Goal: Information Seeking & Learning: Find specific fact

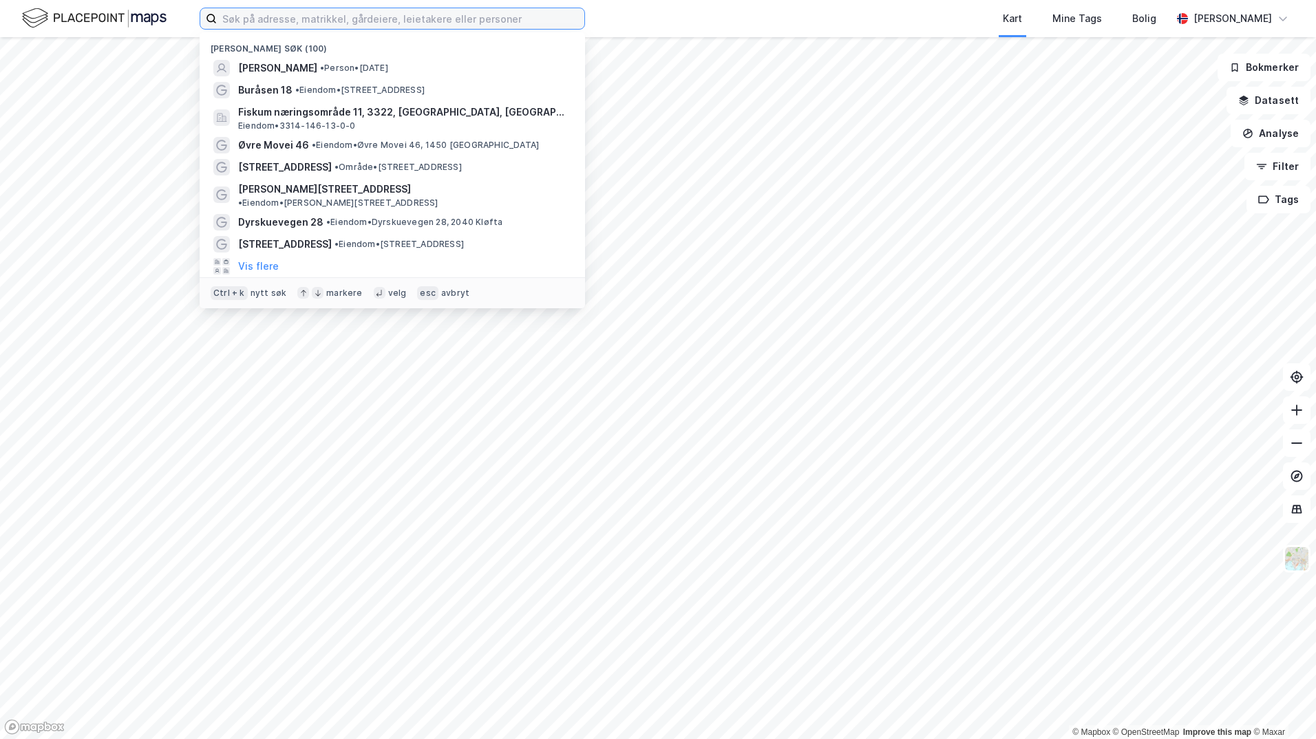
click at [304, 12] on input at bounding box center [401, 18] width 368 height 21
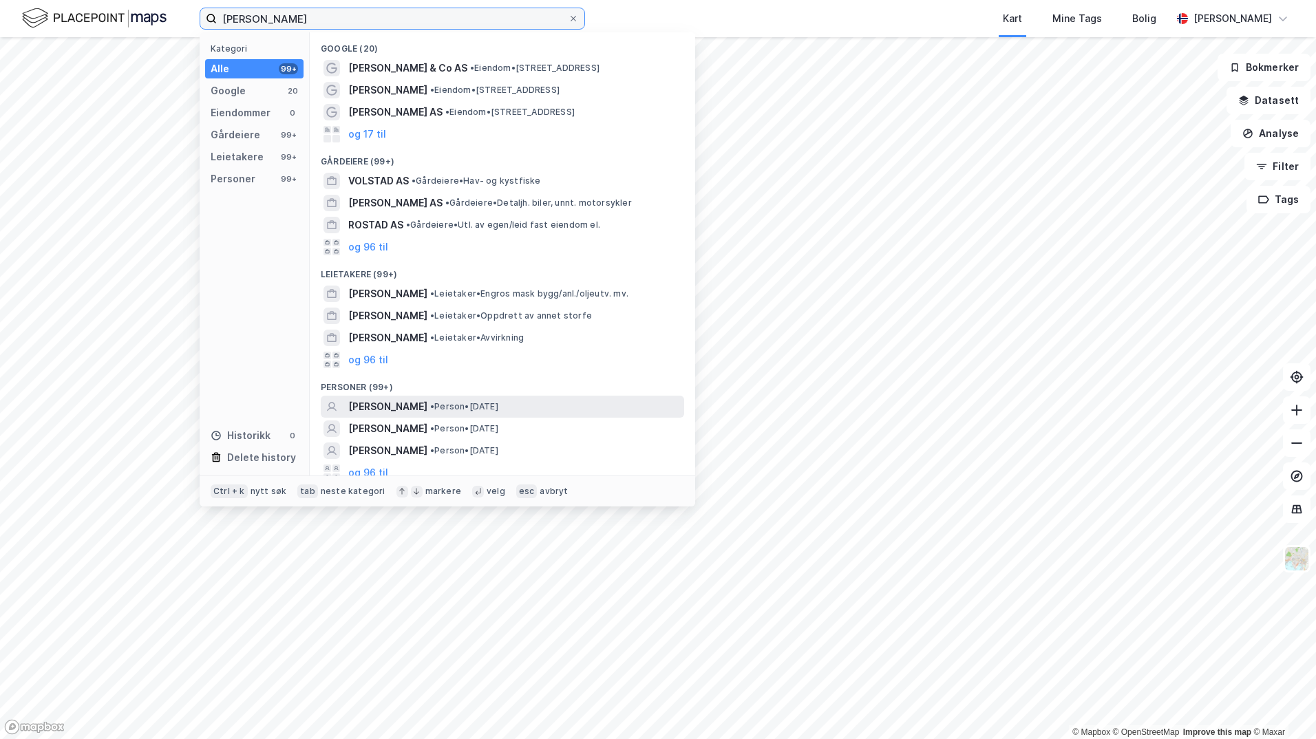
type input "[PERSON_NAME]"
click at [465, 403] on span "• Person • [DATE]" at bounding box center [464, 406] width 68 height 11
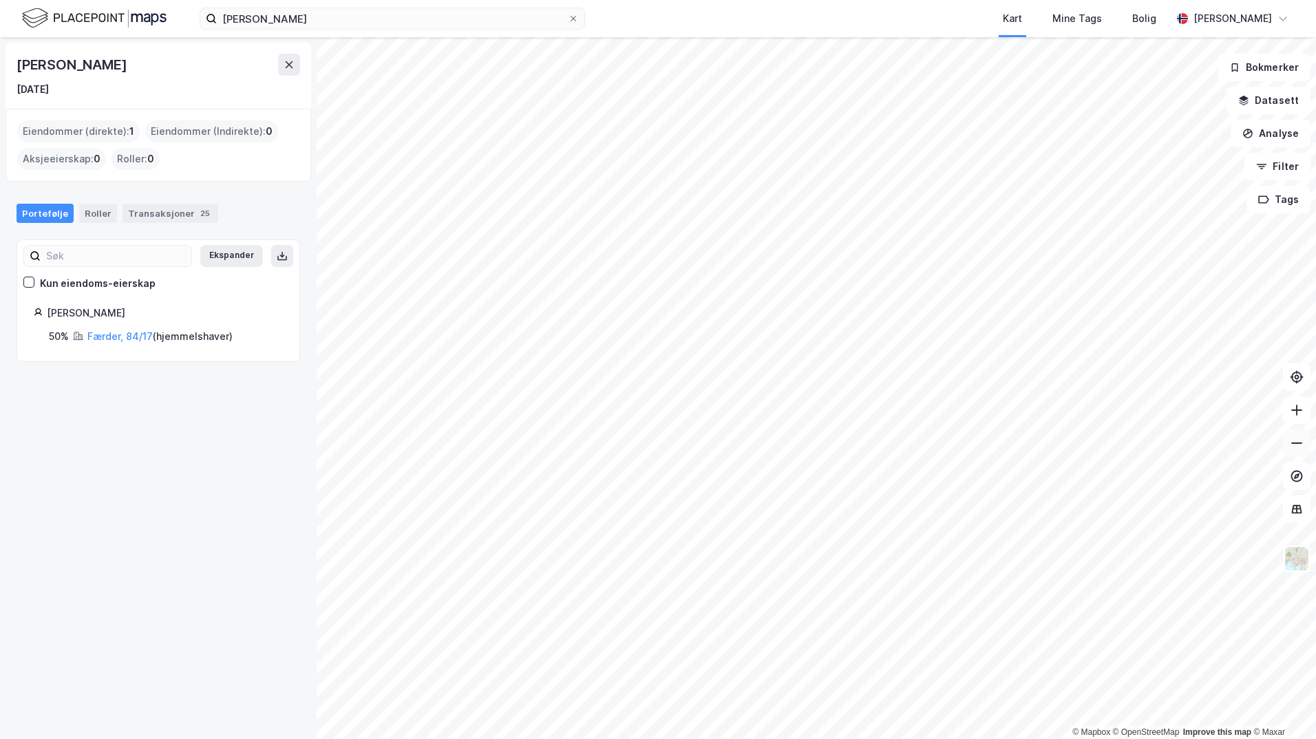
click at [1298, 436] on button at bounding box center [1297, 444] width 28 height 28
click at [1294, 414] on icon at bounding box center [1297, 410] width 14 height 14
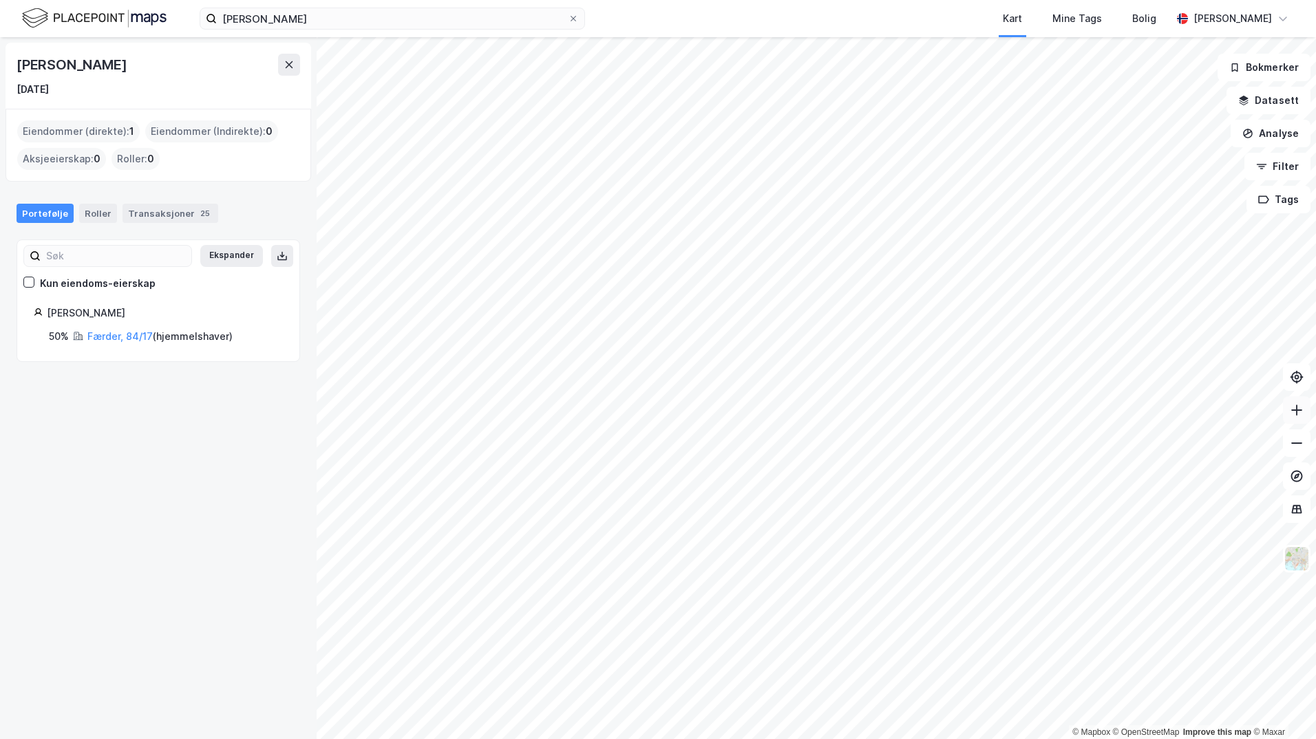
click at [1294, 414] on icon at bounding box center [1297, 410] width 14 height 14
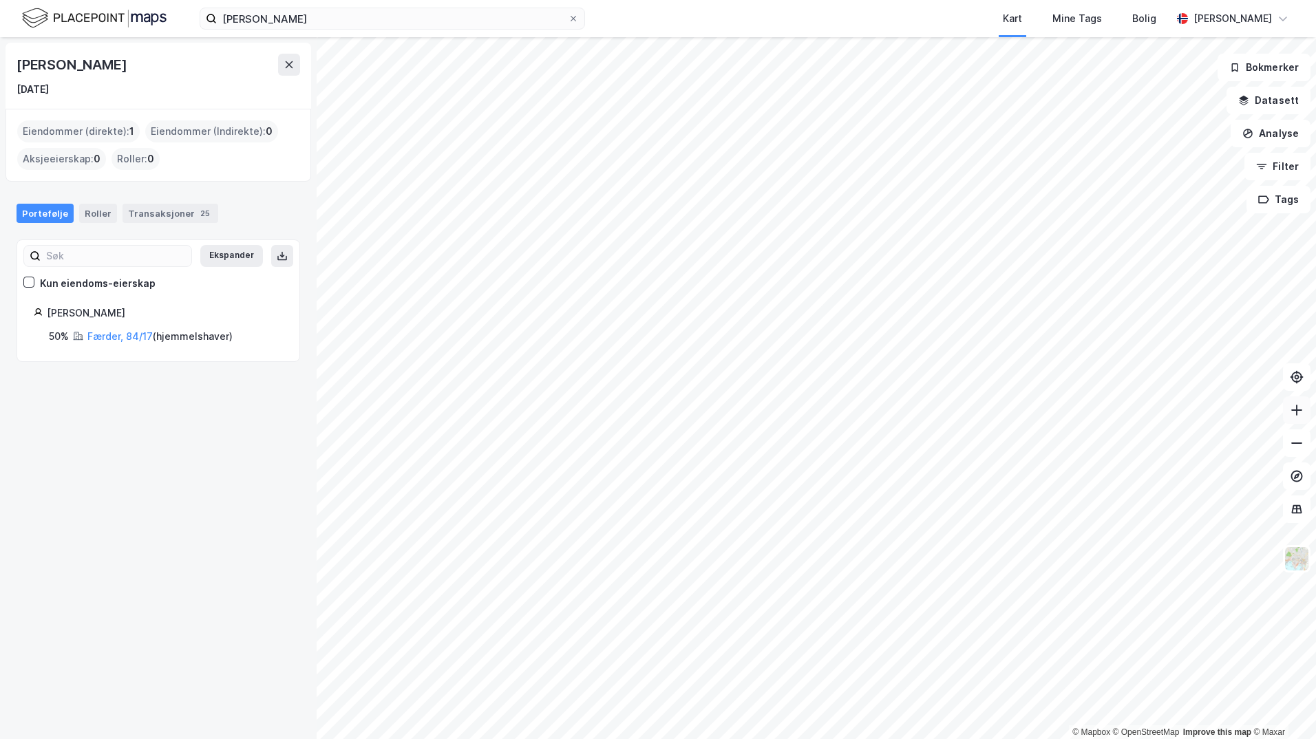
click at [1294, 414] on icon at bounding box center [1297, 410] width 14 height 14
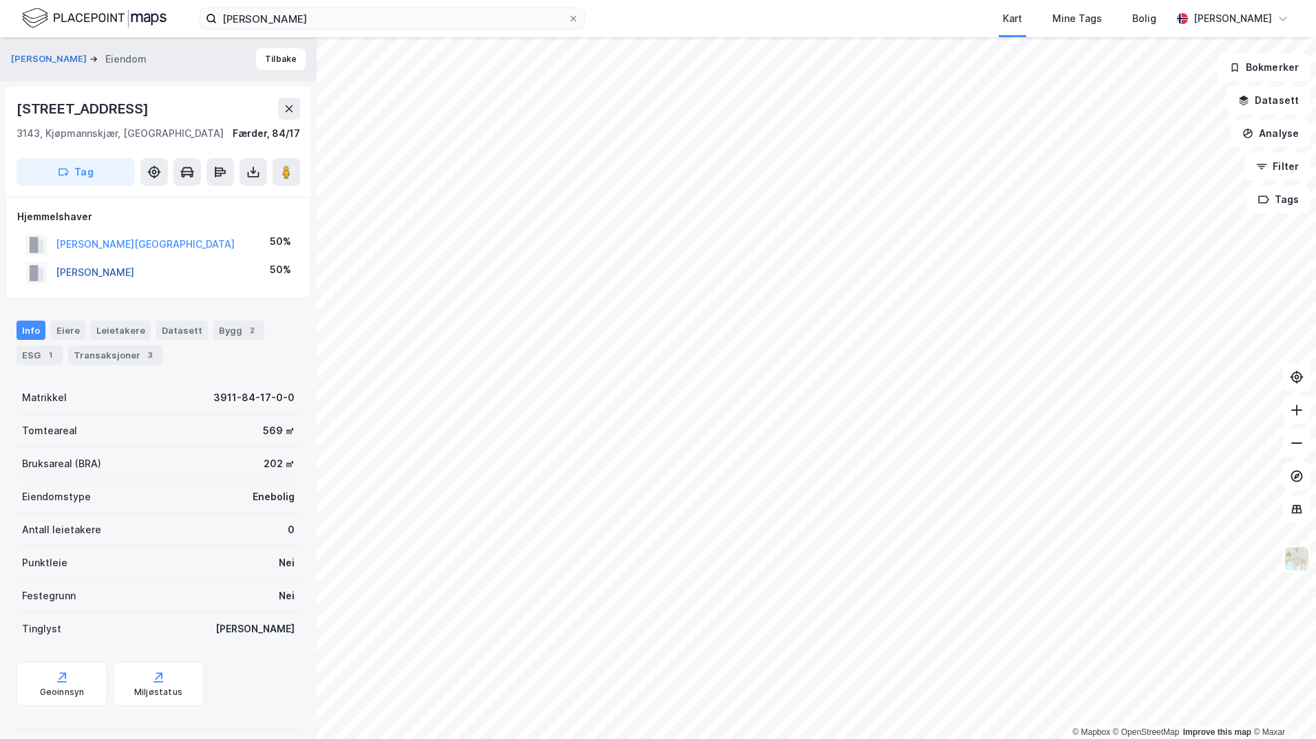
click at [0, 0] on button "[PERSON_NAME]" at bounding box center [0, 0] width 0 height 0
